Goal: Information Seeking & Learning: Check status

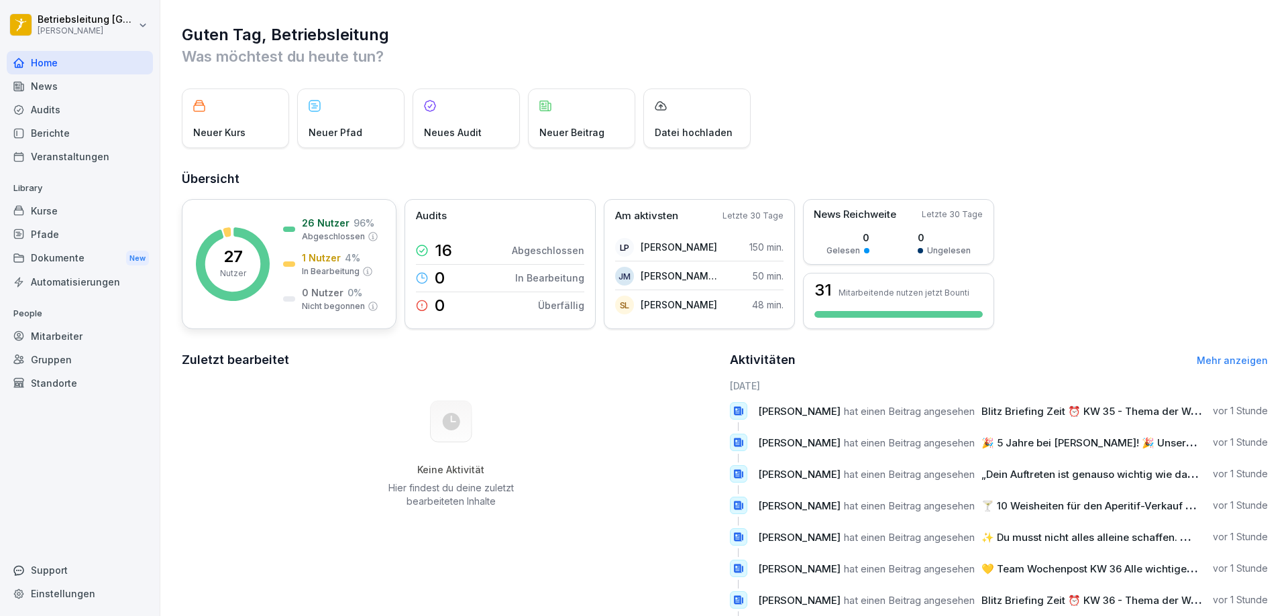
click at [319, 239] on p "Abgeschlossen" at bounding box center [333, 237] width 63 height 12
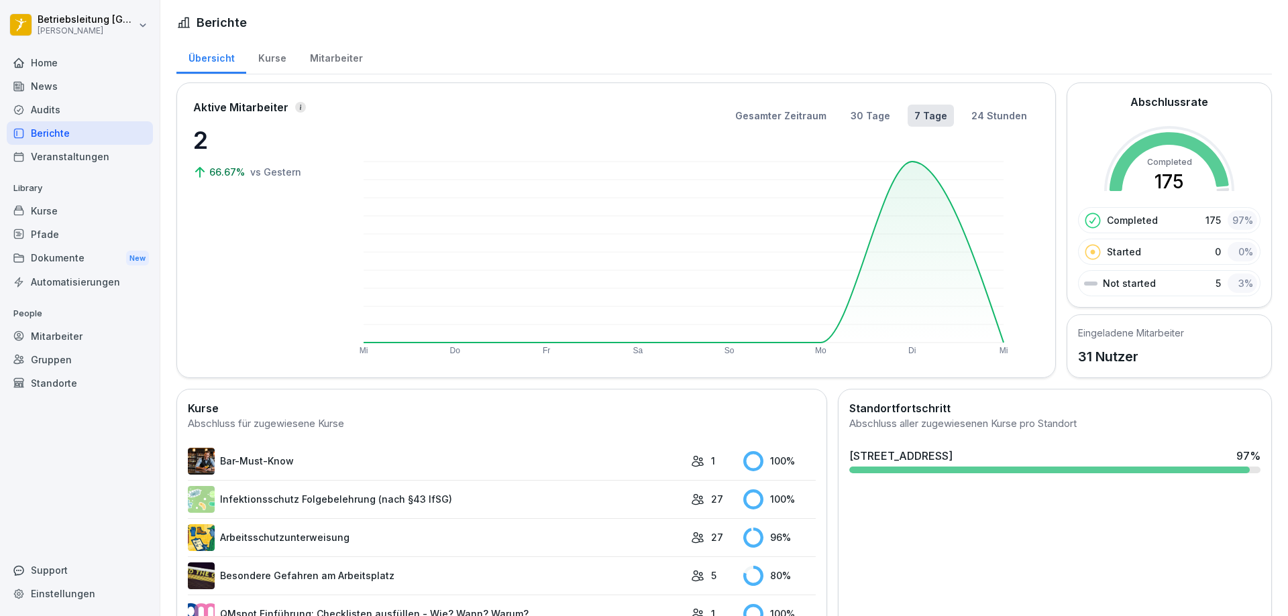
click at [261, 59] on div "Kurse" at bounding box center [272, 57] width 52 height 34
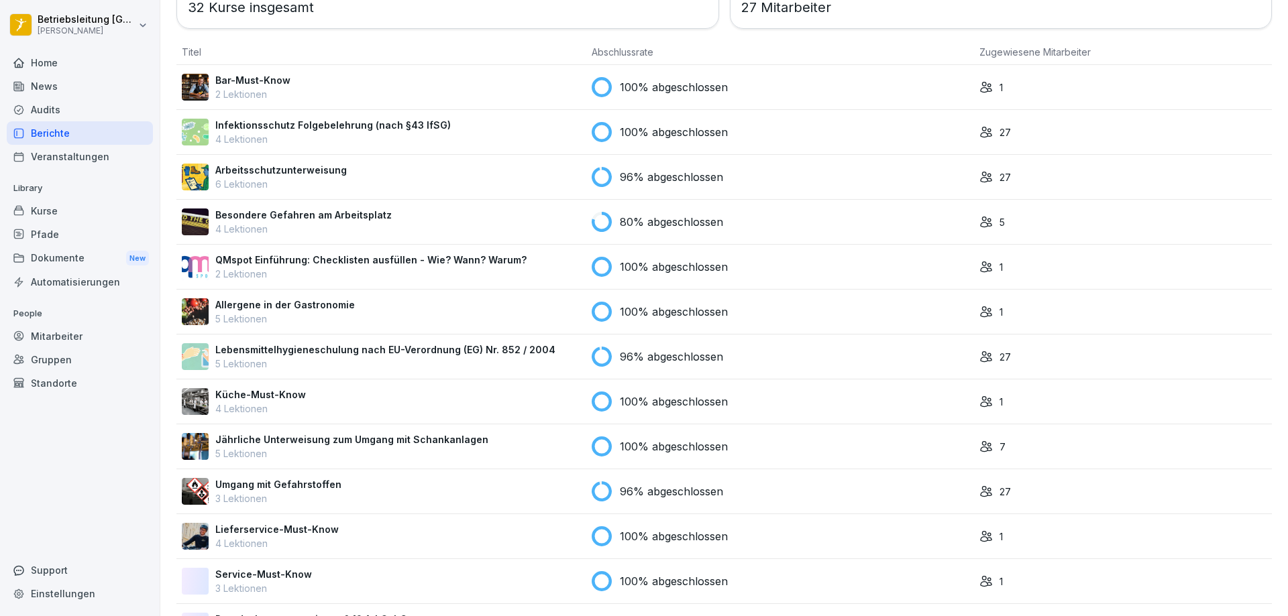
scroll to position [134, 0]
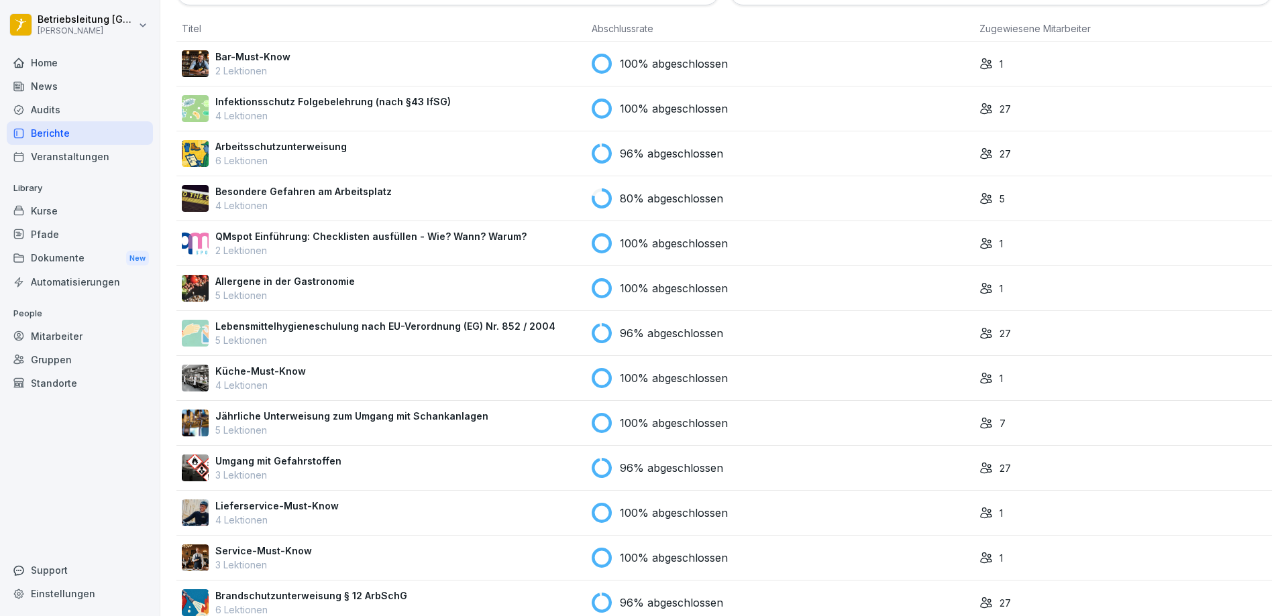
click at [402, 331] on p "Lebensmittelhygieneschulung nach EU-Verordnung (EG) Nr. 852 / 2004" at bounding box center [385, 326] width 340 height 14
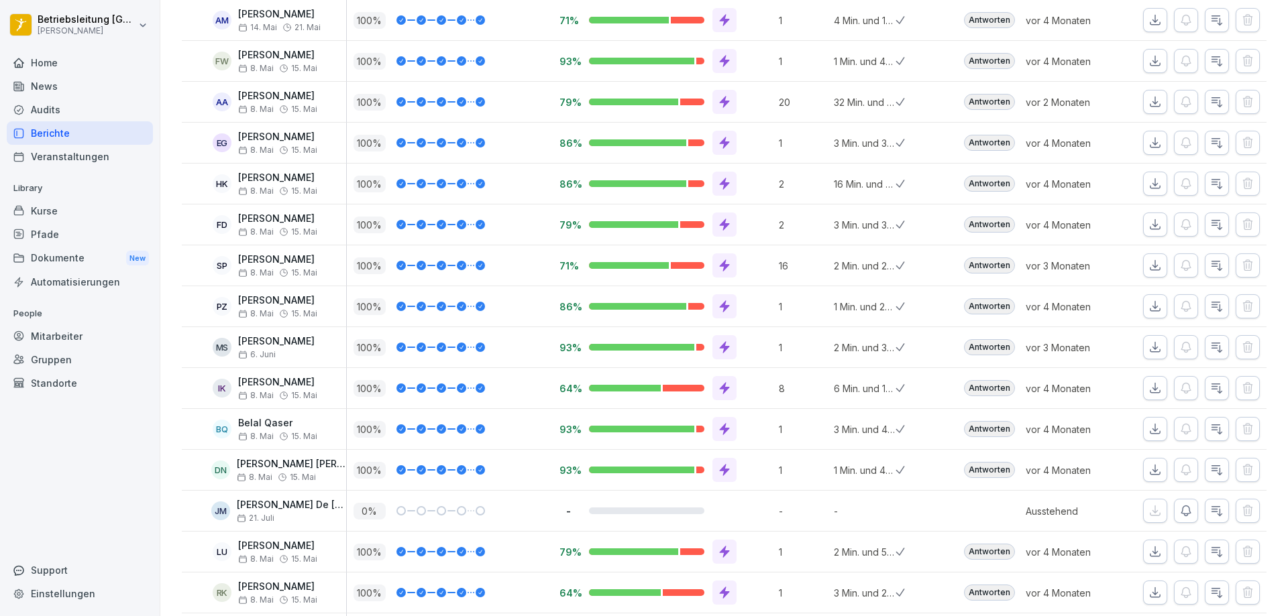
scroll to position [402, 0]
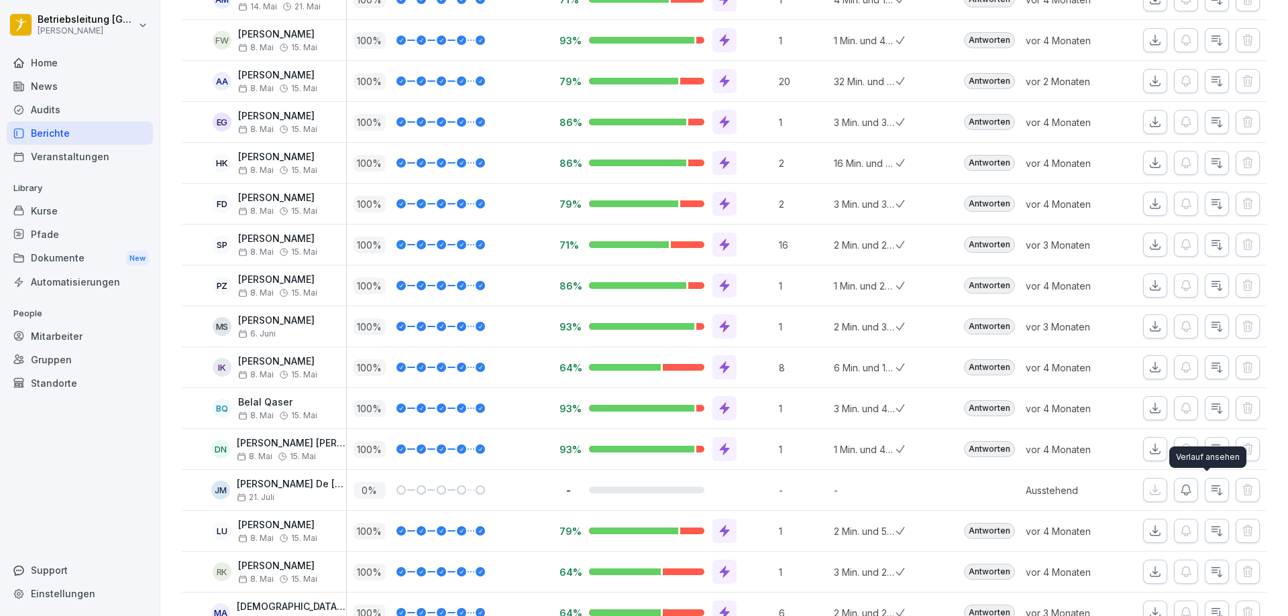
click at [1210, 492] on icon "button" at bounding box center [1216, 490] width 13 height 13
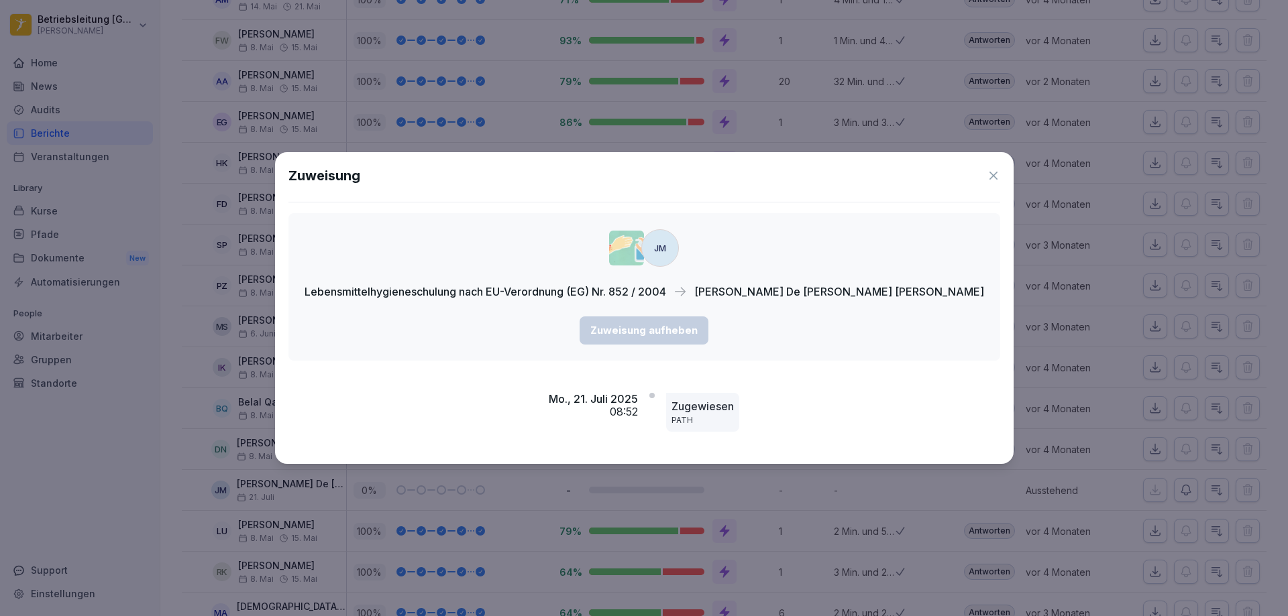
click at [989, 176] on icon at bounding box center [993, 176] width 8 height 8
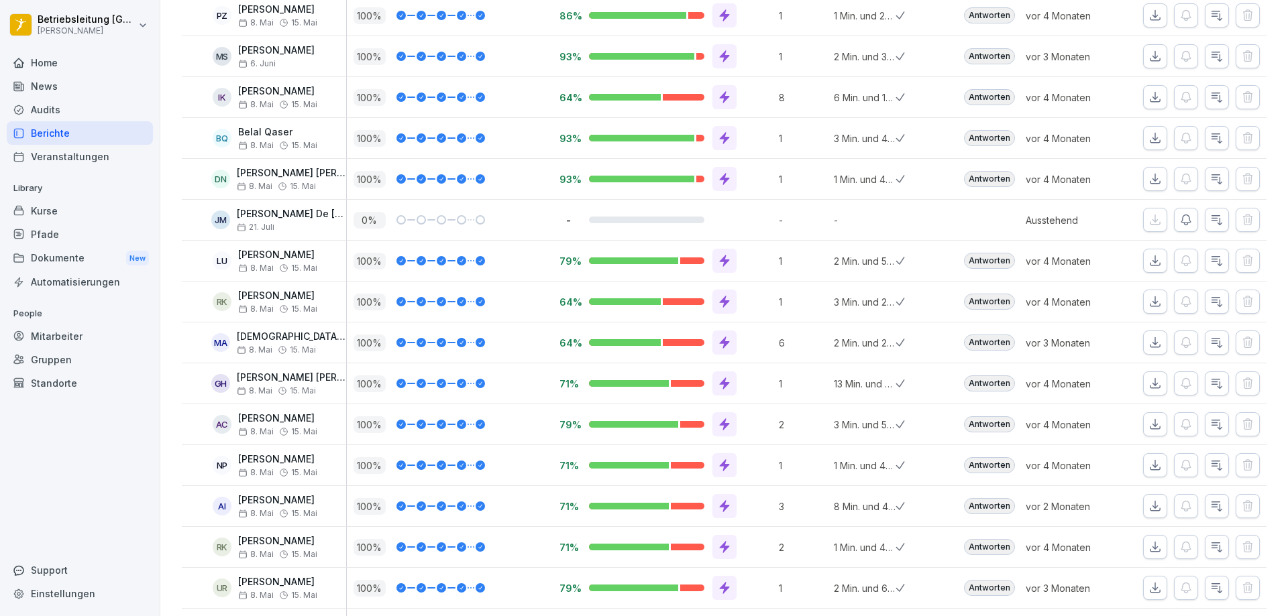
scroll to position [778, 0]
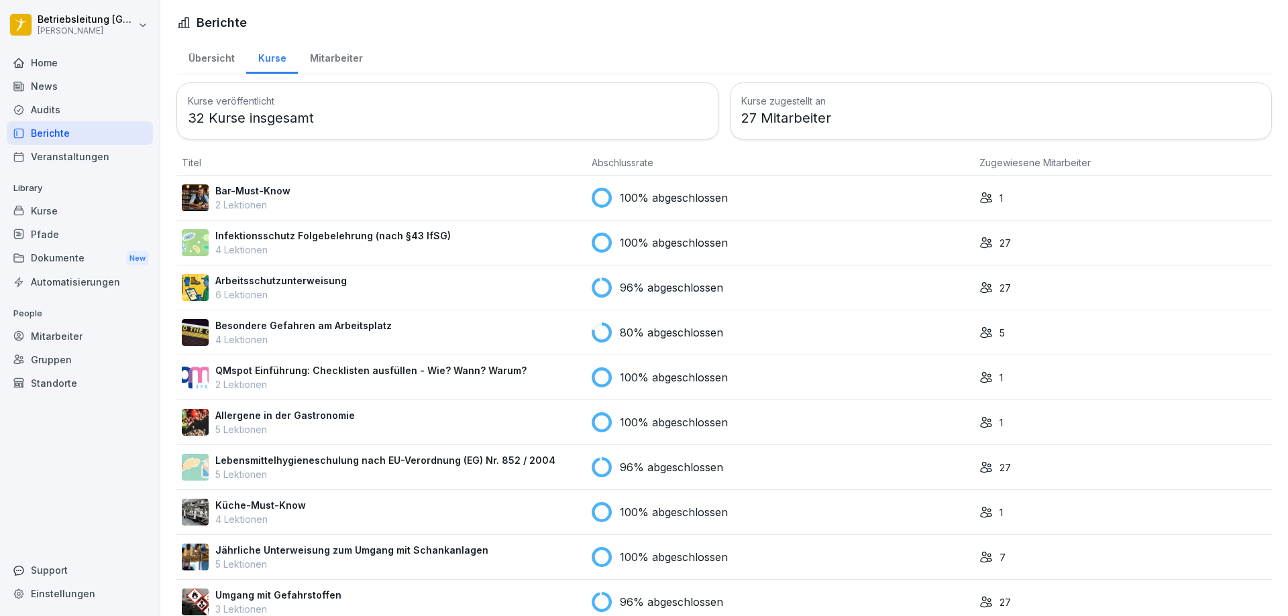
scroll to position [209, 0]
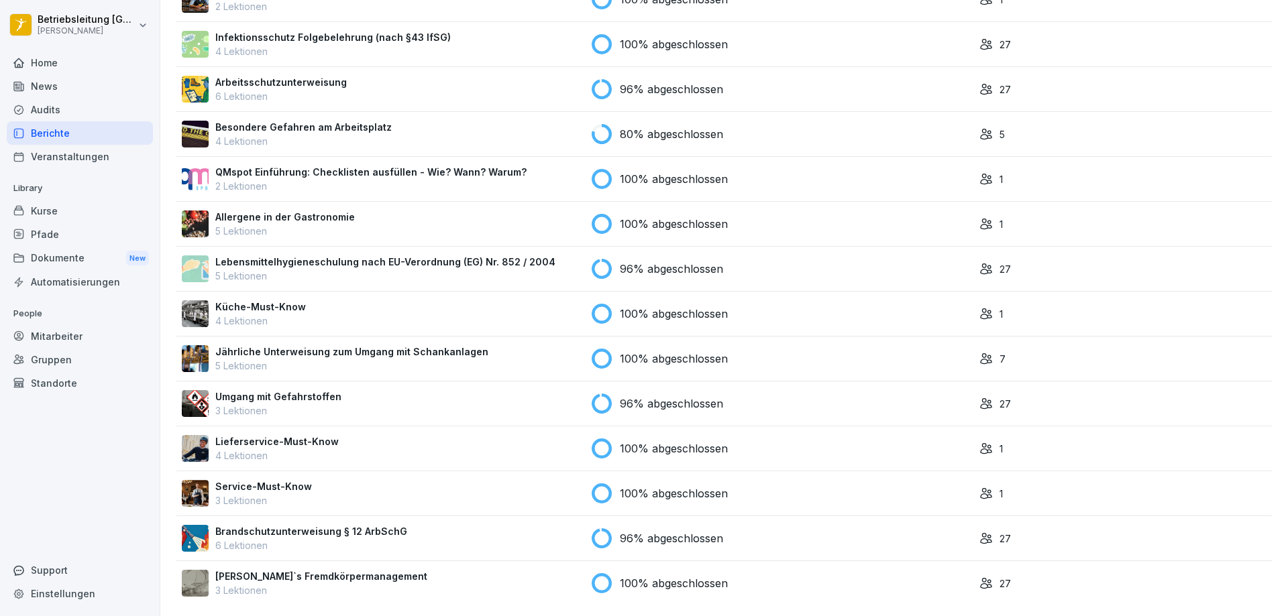
click at [541, 539] on div "Brandschutzunterweisung § 12 ArbSchG 6 Lektionen" at bounding box center [381, 538] width 399 height 28
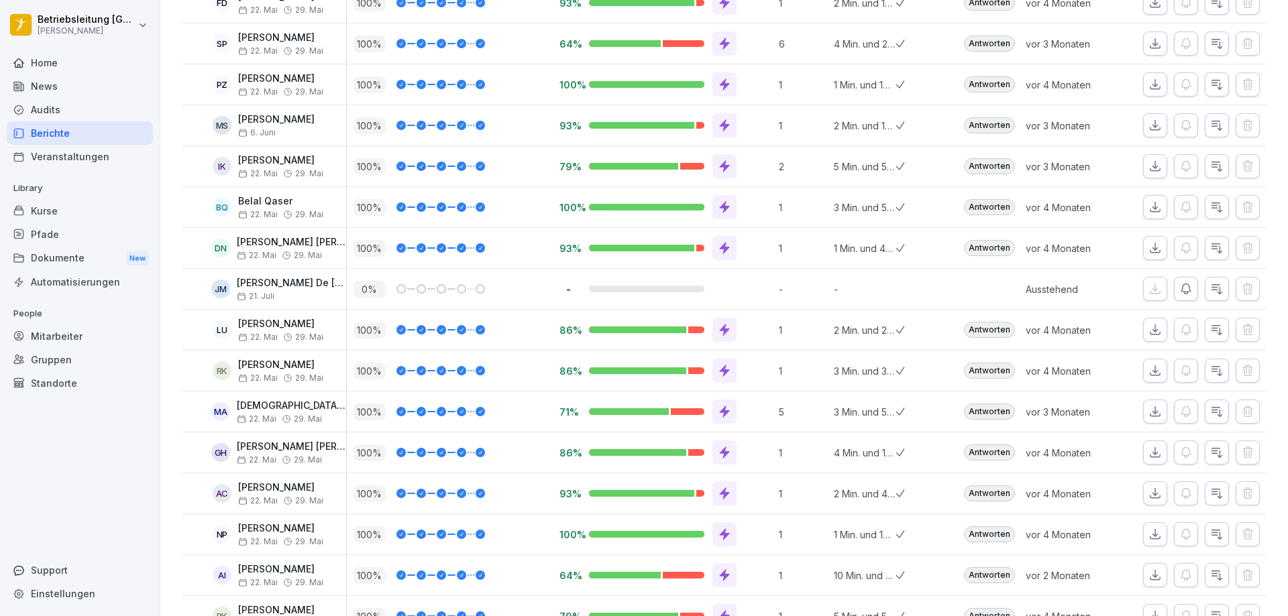
scroll to position [778, 0]
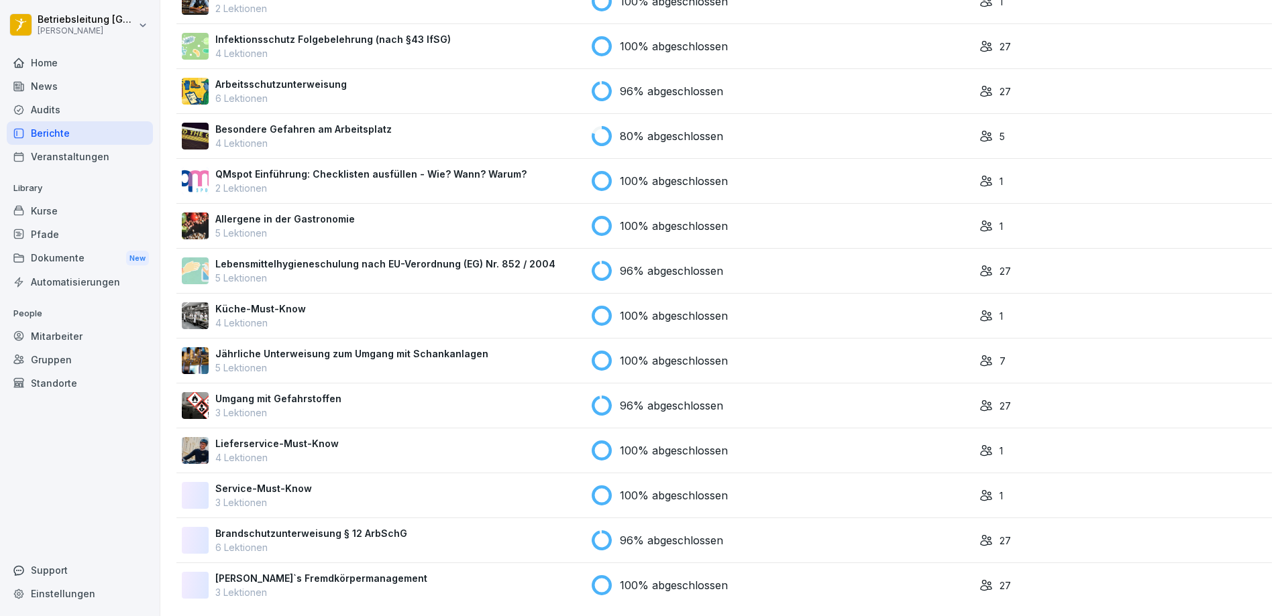
scroll to position [209, 0]
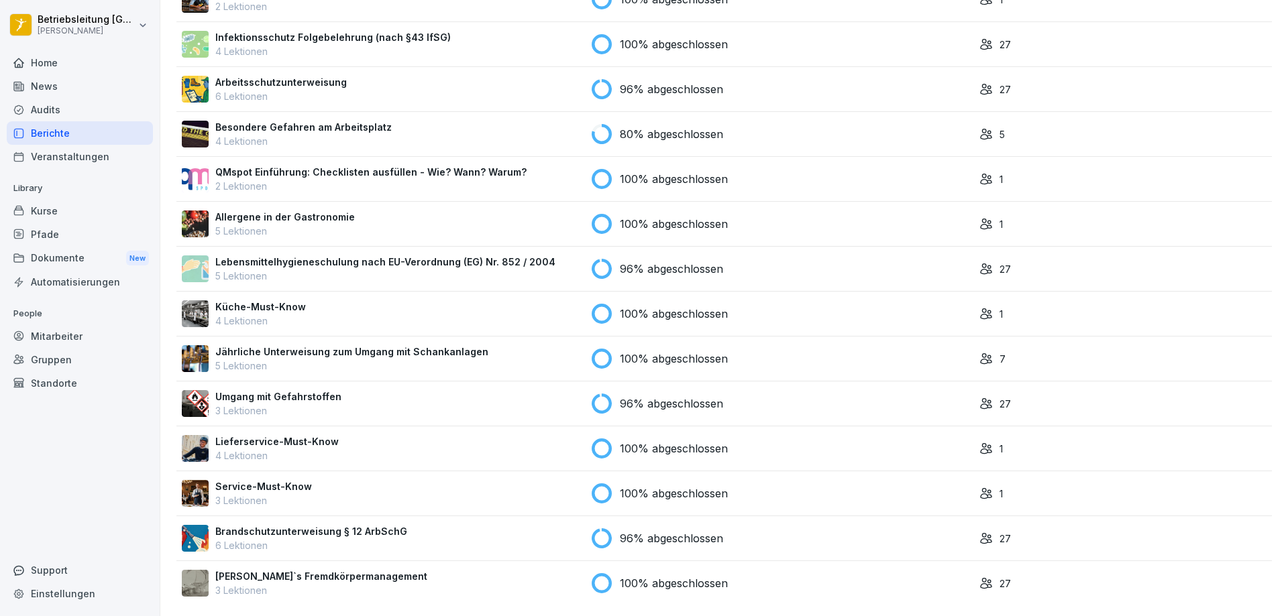
click at [305, 348] on p "Jährliche Unterweisung zum Umgang mit Schankanlagen" at bounding box center [351, 352] width 273 height 14
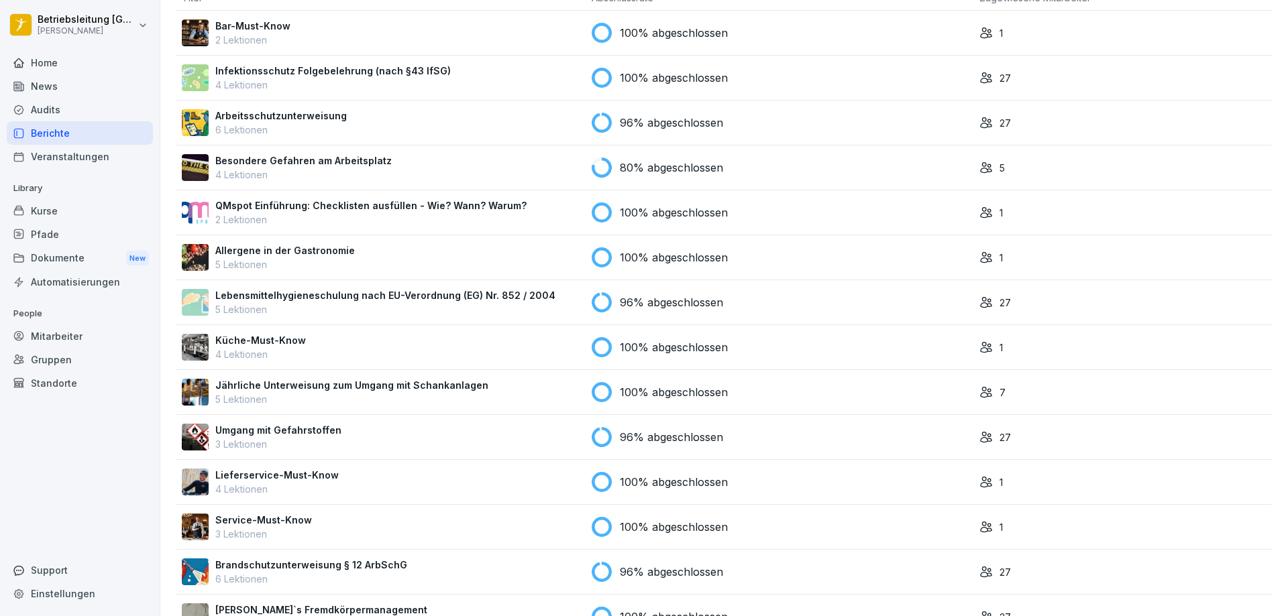
scroll to position [142, 0]
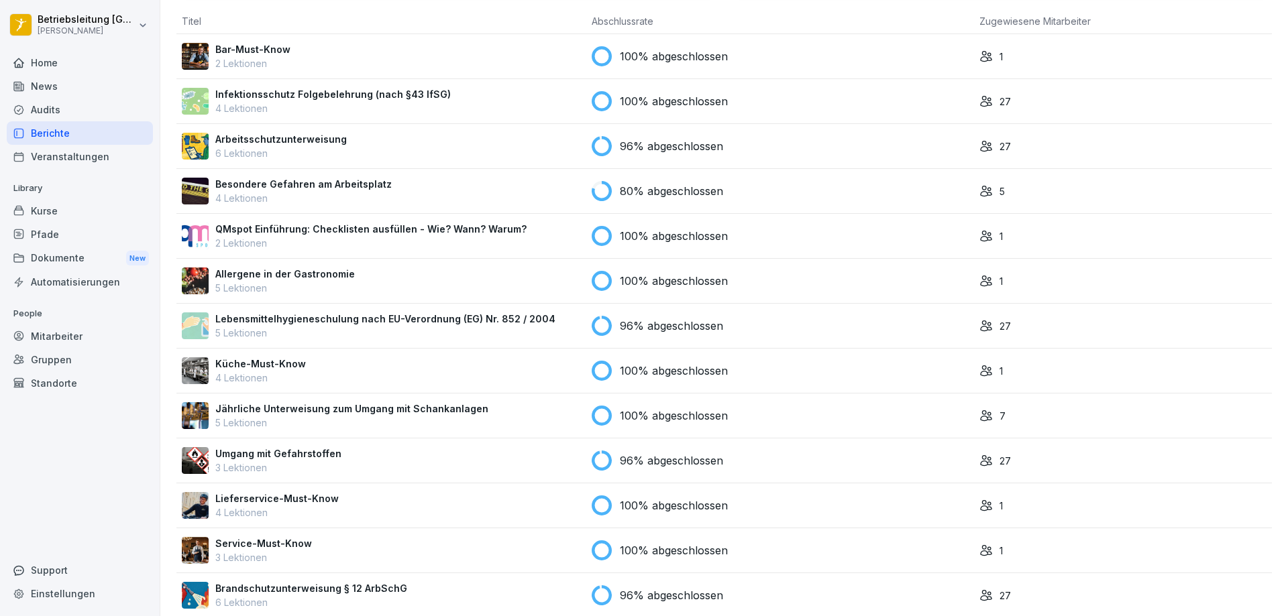
click at [68, 341] on div "Mitarbeiter" at bounding box center [80, 336] width 146 height 23
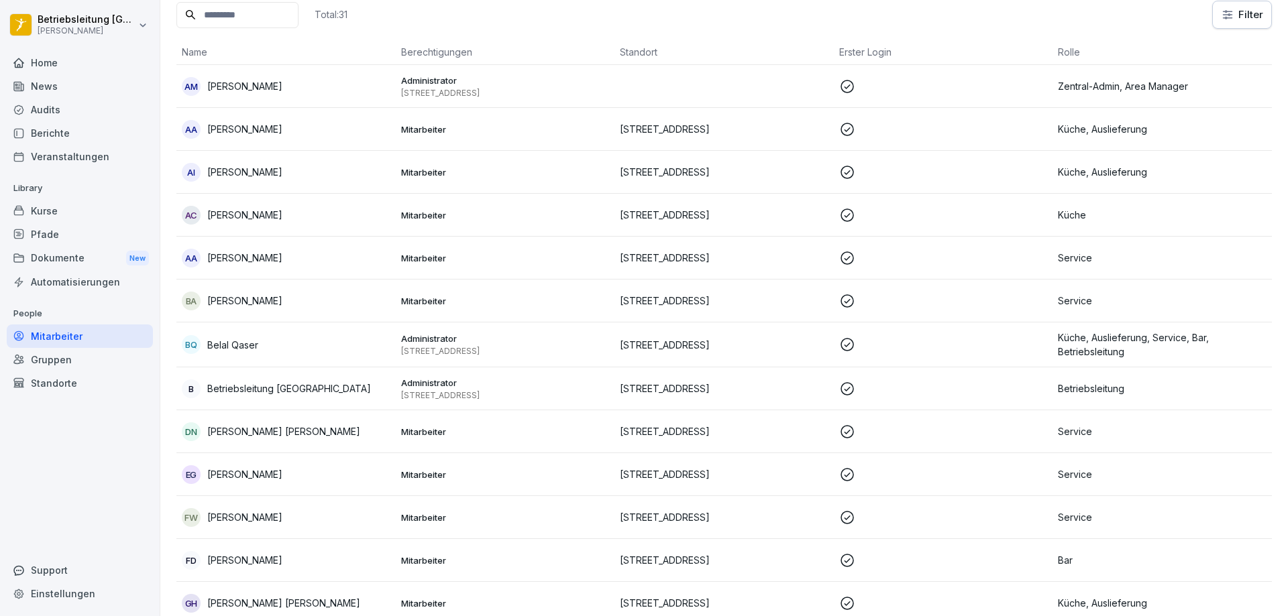
scroll to position [13, 0]
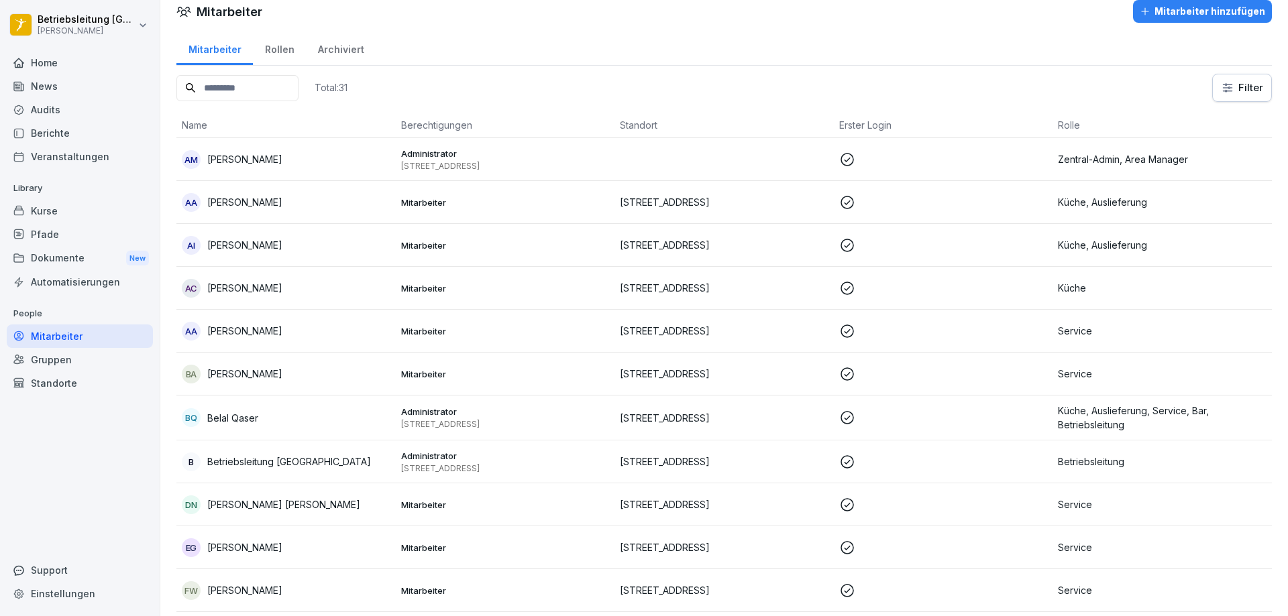
click at [237, 93] on input at bounding box center [237, 88] width 122 height 26
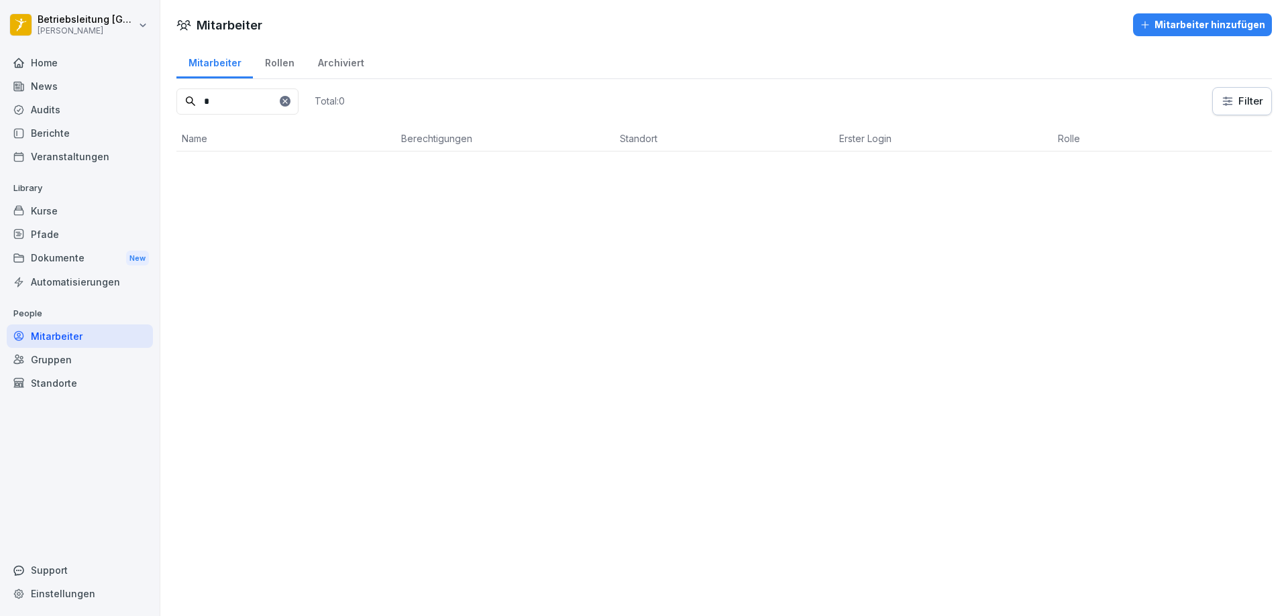
scroll to position [0, 0]
type input "*****"
